Goal: Register for event/course

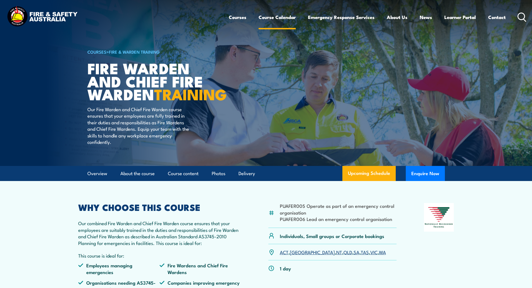
click at [278, 18] on link "Course Calendar" at bounding box center [276, 17] width 37 height 15
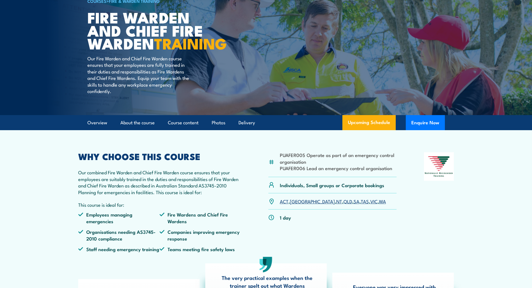
scroll to position [84, 0]
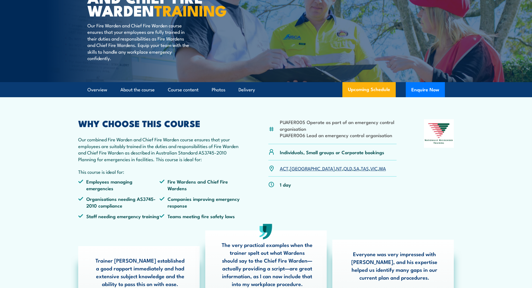
click at [290, 171] on p "ACT , NSW , NT , QLD , SA , TAS , VIC , WA" at bounding box center [333, 168] width 106 height 6
click at [297, 171] on link "[GEOGRAPHIC_DATA]" at bounding box center [312, 168] width 45 height 7
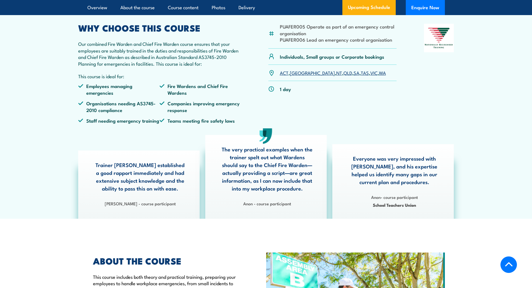
scroll to position [279, 0]
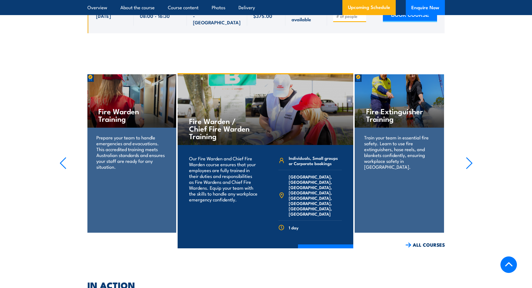
scroll to position [1267, 0]
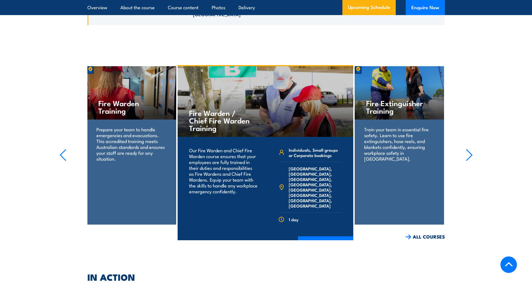
click at [466, 149] on icon "button" at bounding box center [468, 155] width 7 height 12
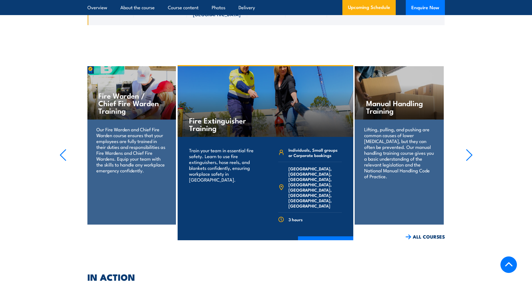
click at [466, 149] on icon "button" at bounding box center [468, 155] width 7 height 12
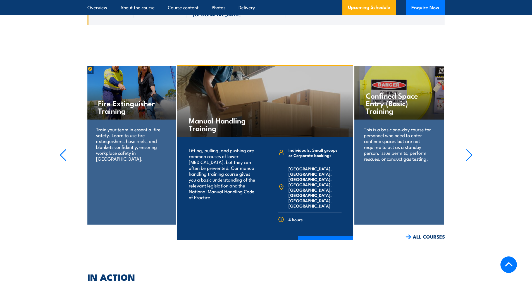
click at [466, 149] on icon "button" at bounding box center [468, 155] width 7 height 12
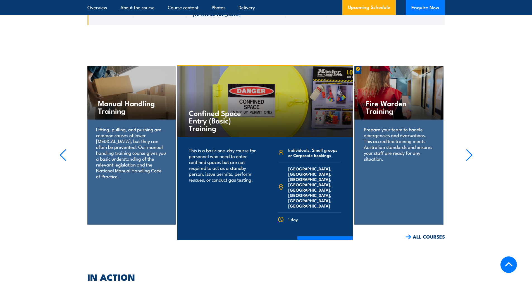
click at [466, 149] on icon "button" at bounding box center [468, 155] width 7 height 12
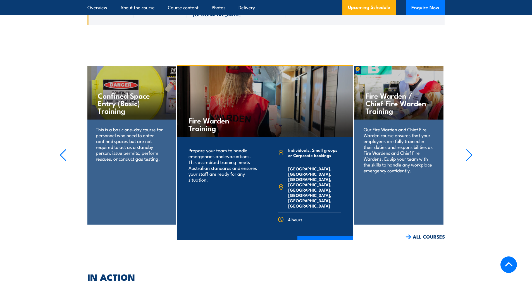
click at [466, 149] on icon "button" at bounding box center [468, 155] width 7 height 12
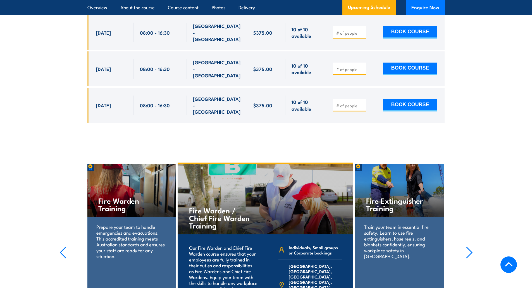
scroll to position [1184, 0]
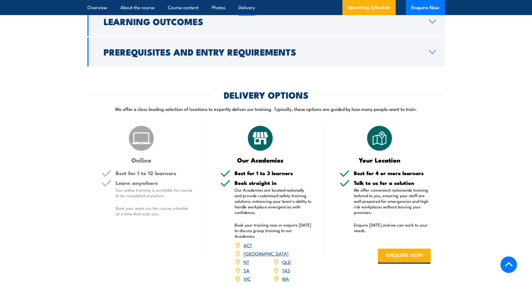
scroll to position [871, 0]
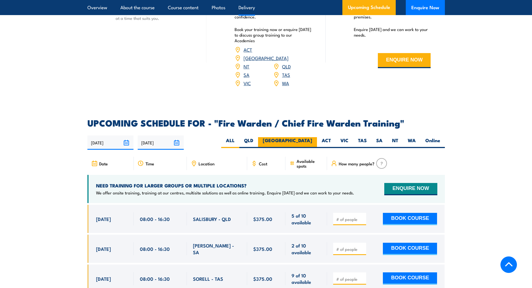
click at [310, 142] on label "[GEOGRAPHIC_DATA]" at bounding box center [287, 142] width 59 height 11
click at [312, 141] on input "[GEOGRAPHIC_DATA]" at bounding box center [314, 139] width 4 height 4
radio input "true"
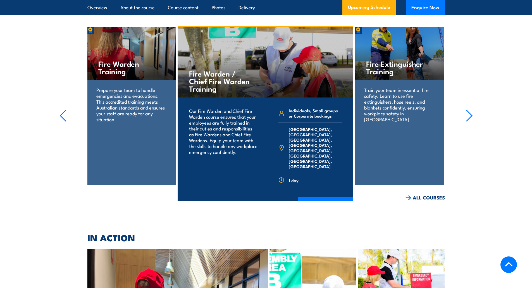
scroll to position [1267, 0]
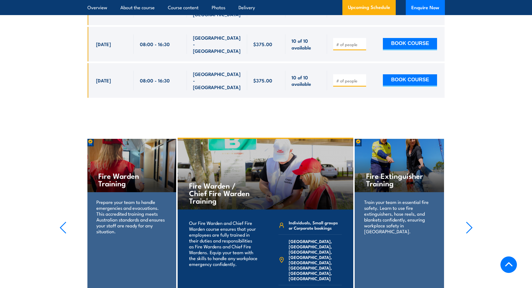
click at [59, 173] on section "Manual Handling Training Lifting, pulling, and pushing are common causes of low…" at bounding box center [266, 225] width 532 height 175
click at [60, 222] on icon "button" at bounding box center [63, 227] width 6 height 11
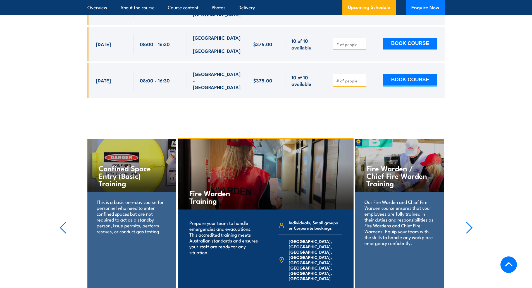
click at [61, 222] on icon "button" at bounding box center [63, 227] width 6 height 11
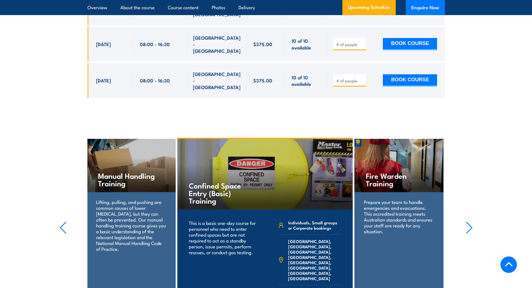
click at [61, 222] on icon "button" at bounding box center [63, 227] width 6 height 11
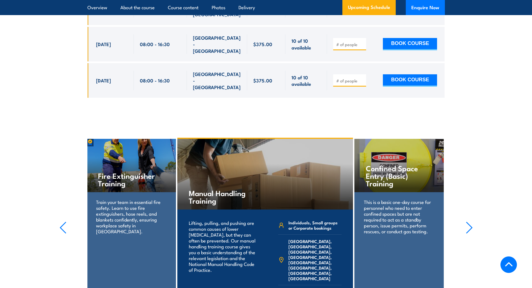
click at [61, 222] on icon "button" at bounding box center [63, 227] width 6 height 11
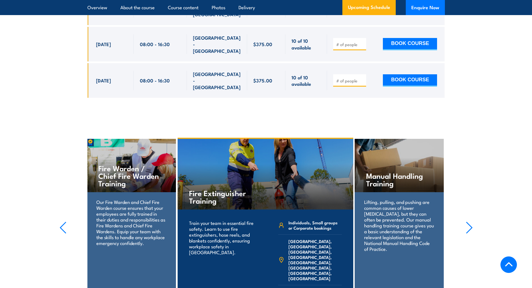
click at [61, 222] on icon "button" at bounding box center [63, 227] width 6 height 11
